Goal: Task Accomplishment & Management: Manage account settings

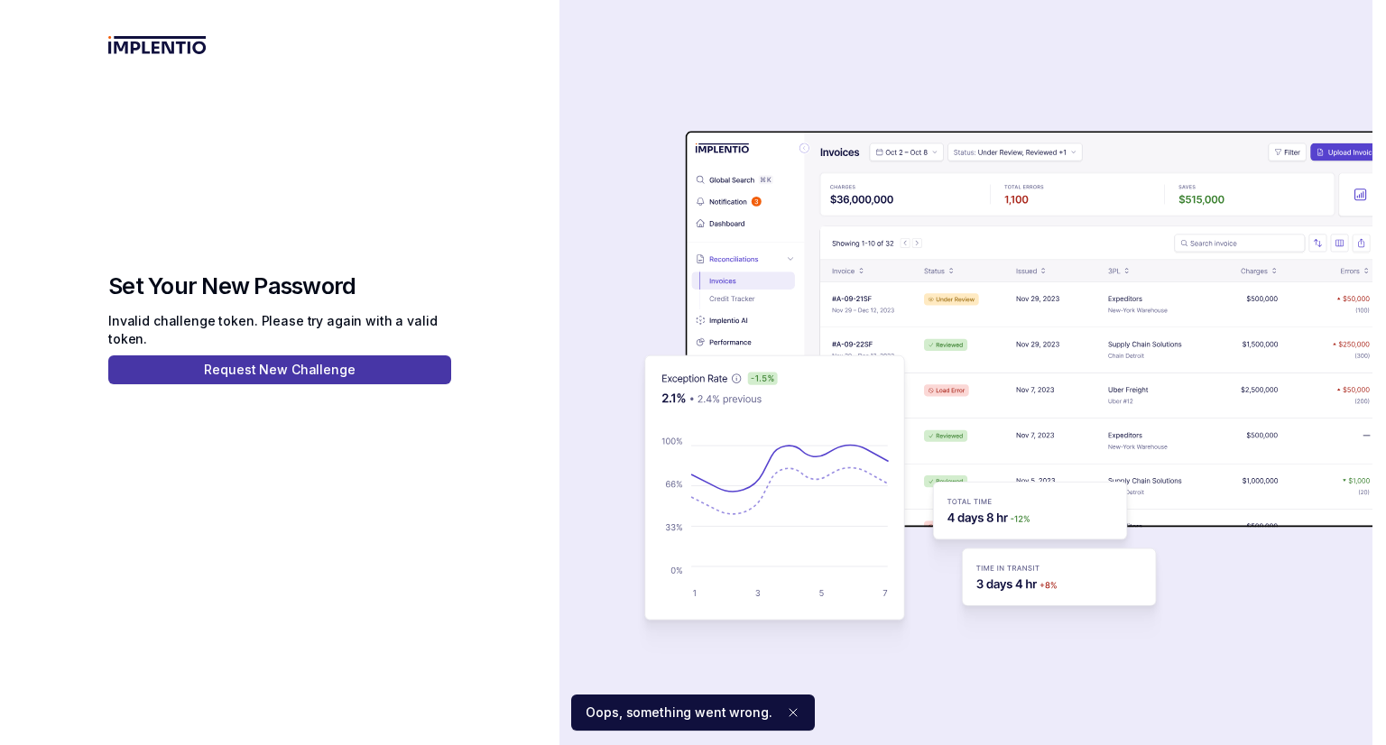
click at [390, 383] on button "Request New Challenge" at bounding box center [279, 369] width 343 height 29
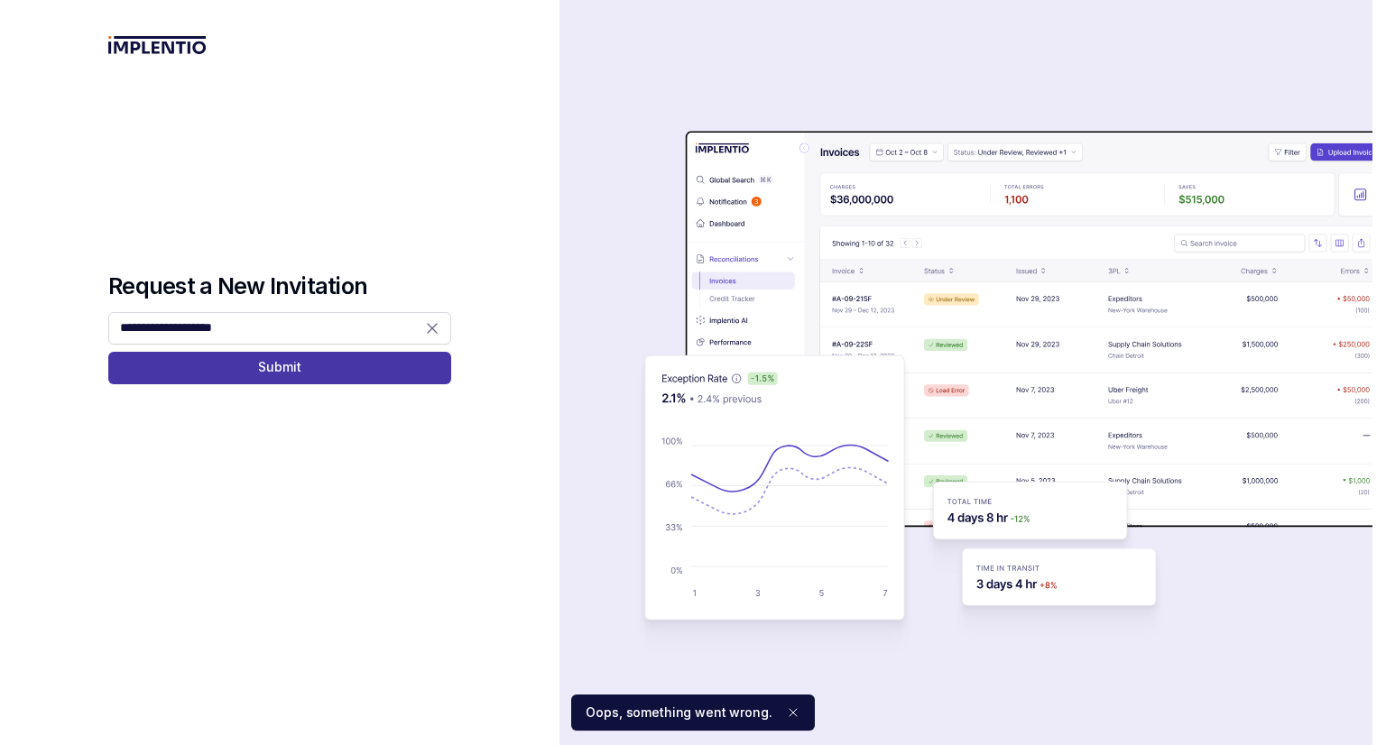
click at [366, 379] on button "Submit" at bounding box center [279, 368] width 343 height 32
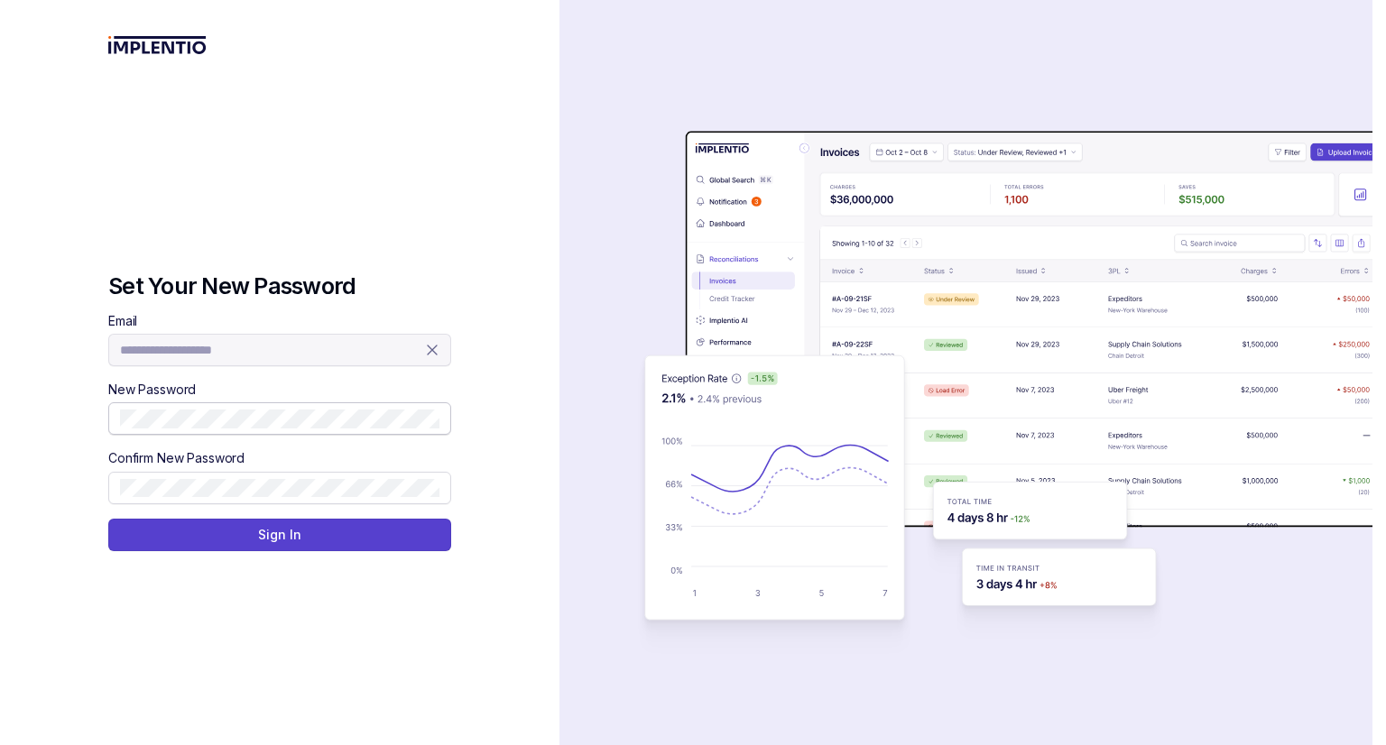
click at [375, 429] on span at bounding box center [279, 418] width 343 height 32
click at [361, 535] on button "Sign In" at bounding box center [279, 535] width 343 height 32
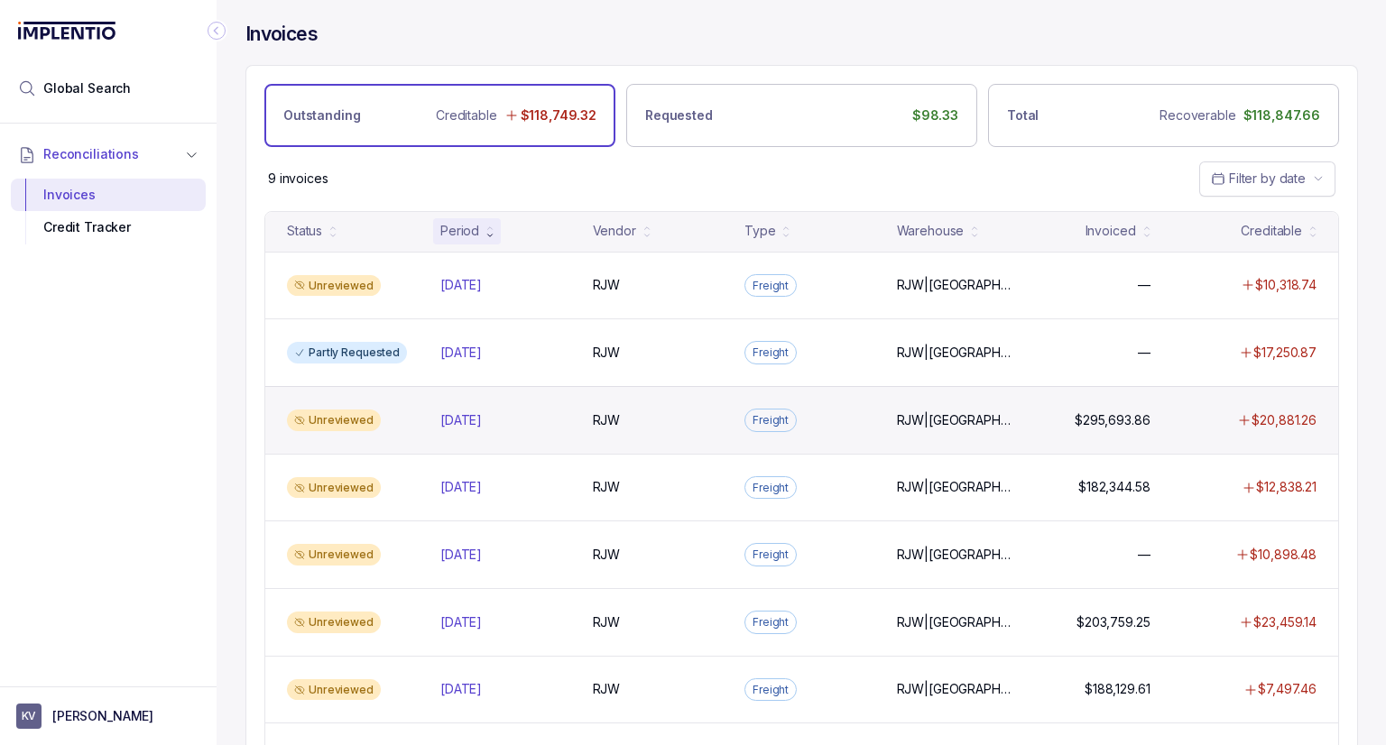
scroll to position [148, 0]
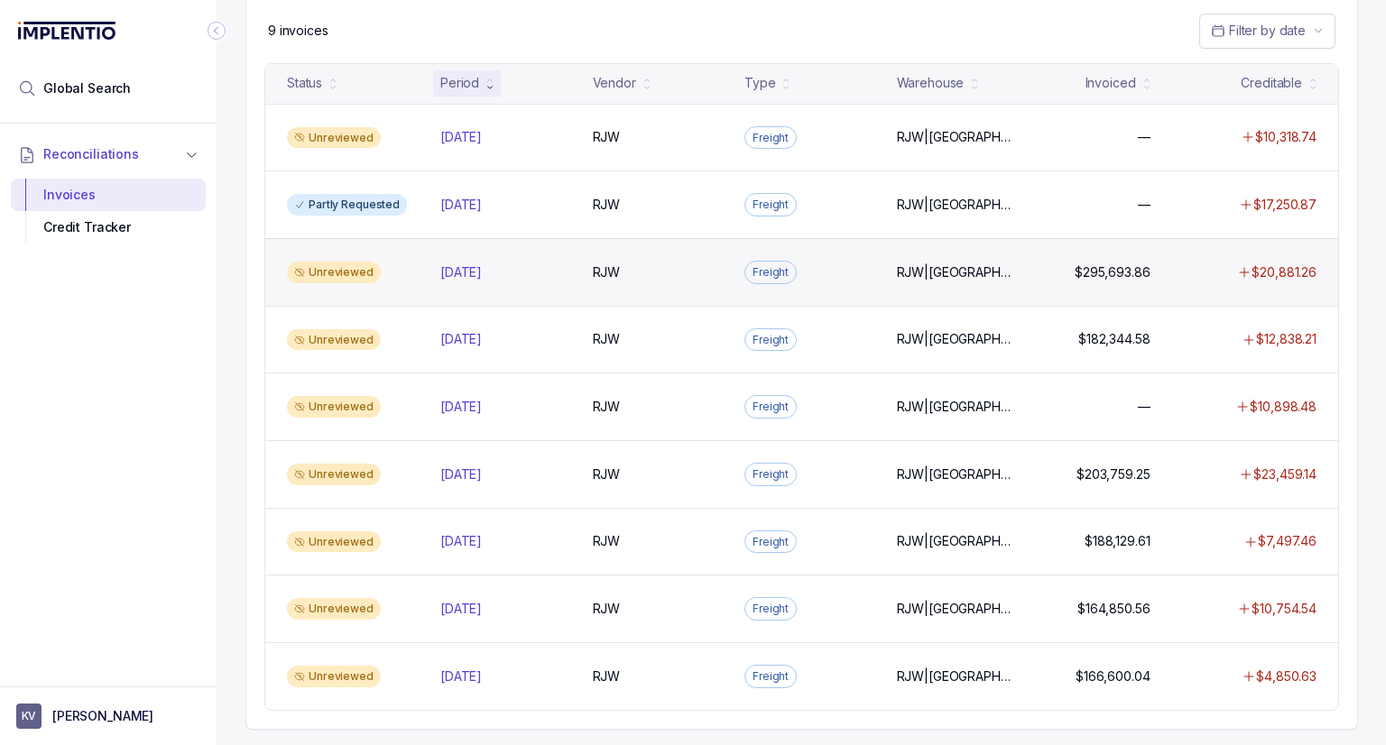
click at [780, 273] on p "Freight" at bounding box center [770, 272] width 36 height 18
click at [446, 266] on p "[DATE]" at bounding box center [461, 273] width 51 height 20
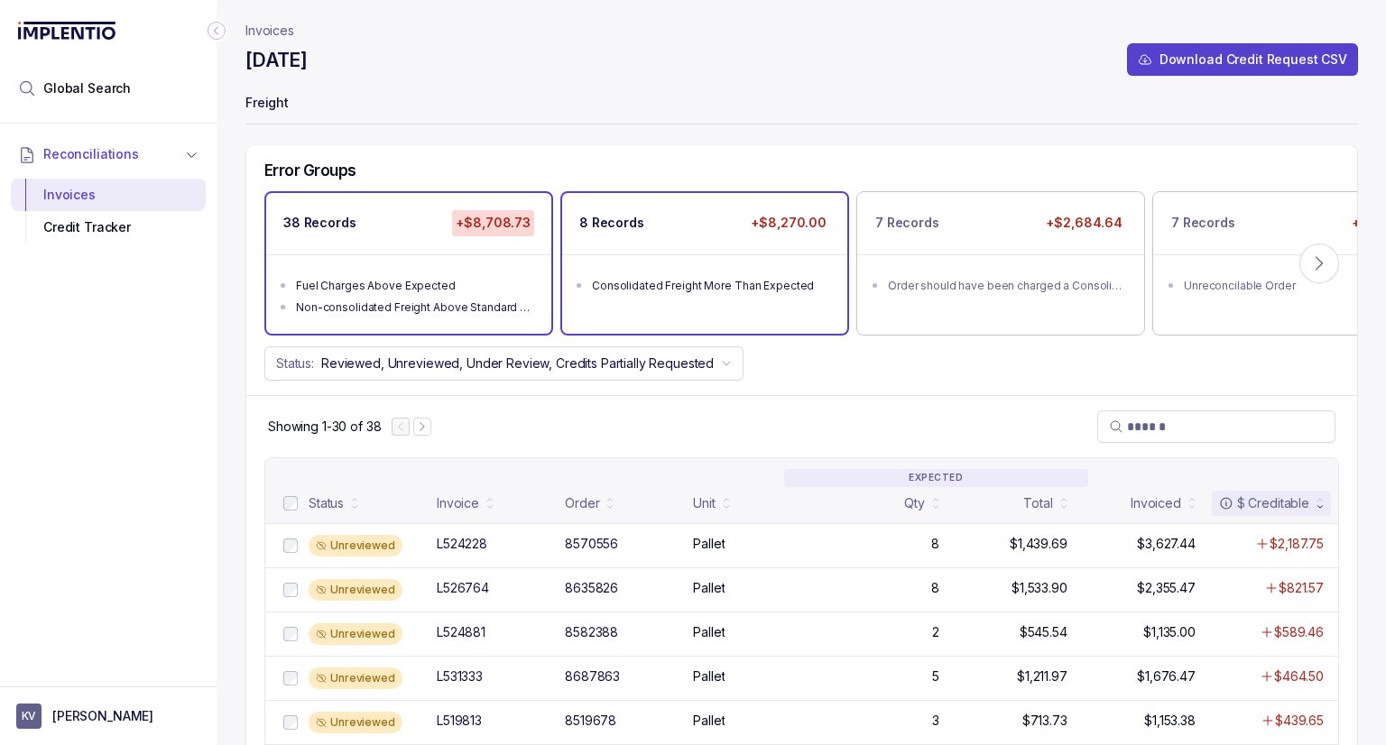
scroll to position [91, 0]
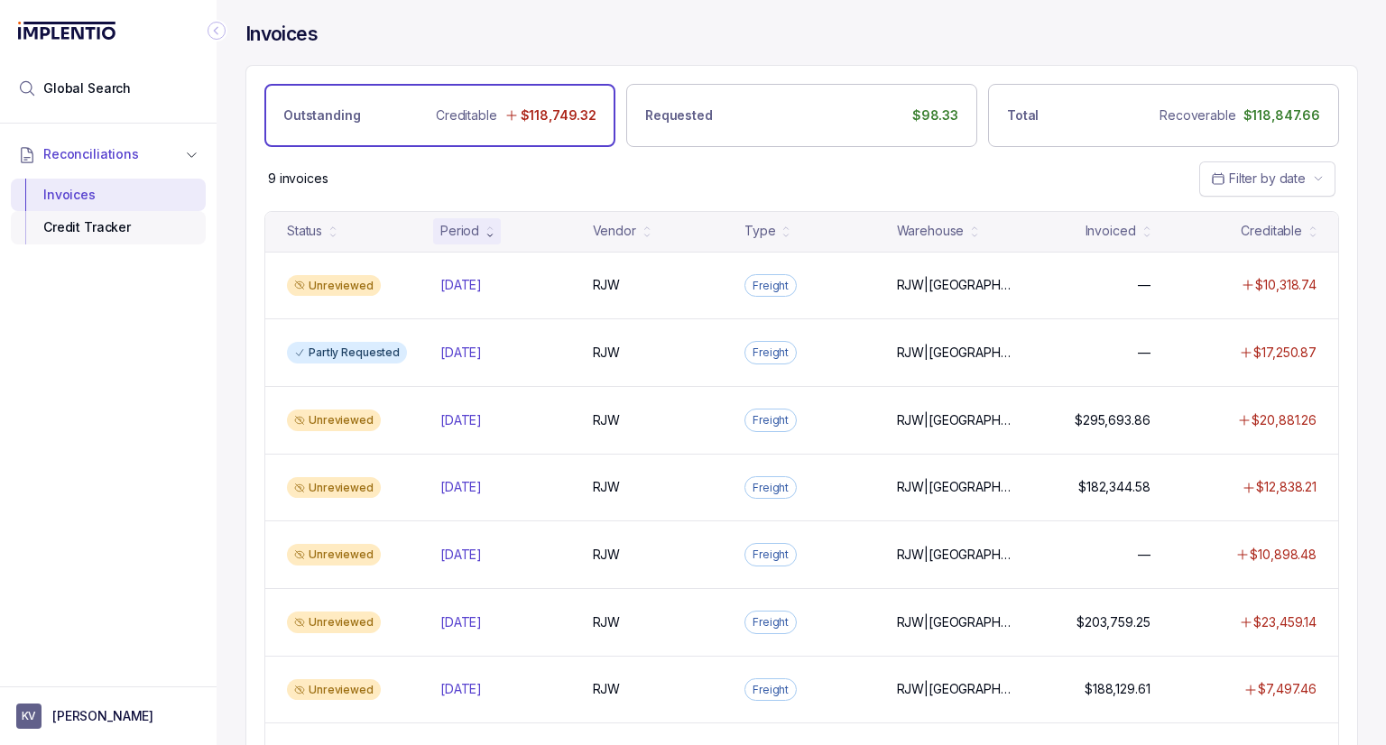
click at [149, 231] on div "Credit Tracker" at bounding box center [108, 227] width 166 height 32
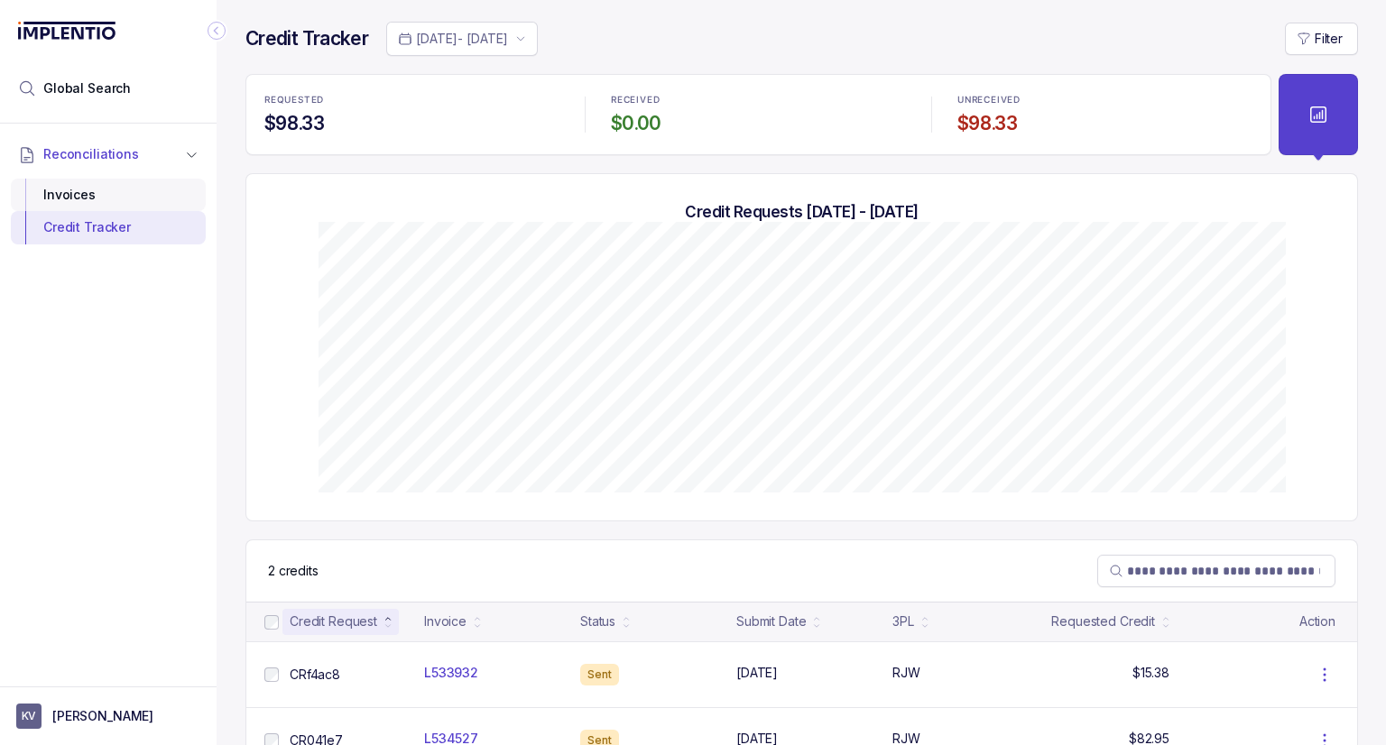
click at [95, 199] on div "Invoices" at bounding box center [108, 195] width 166 height 32
